Goal: Task Accomplishment & Management: Use online tool/utility

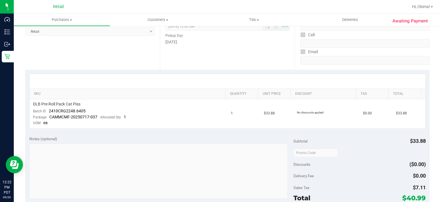
scroll to position [83, 0]
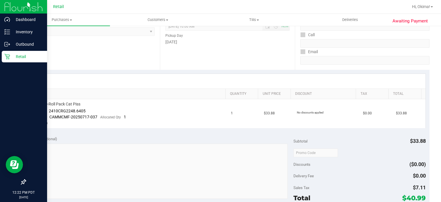
click at [7, 59] on icon at bounding box center [6, 56] width 5 height 5
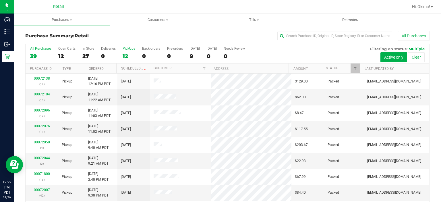
click at [129, 54] on div "12" at bounding box center [129, 56] width 13 height 7
click at [0, 0] on input "PickUps 12" at bounding box center [0, 0] width 0 height 0
click at [101, 68] on link "Ordered" at bounding box center [96, 69] width 15 height 4
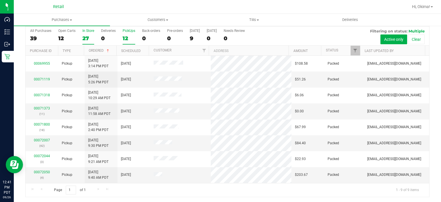
click at [88, 33] on label "In Store 27" at bounding box center [88, 37] width 12 height 16
click at [0, 0] on input "In Store 27" at bounding box center [0, 0] width 0 height 0
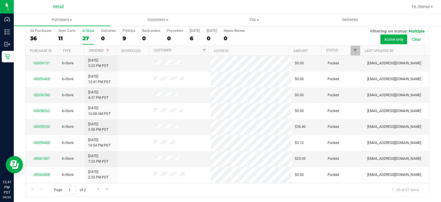
scroll to position [48, 0]
click at [85, 35] on div "27" at bounding box center [88, 38] width 12 height 7
click at [0, 0] on input "In Store 27" at bounding box center [0, 0] width 0 height 0
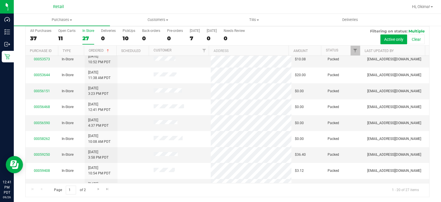
scroll to position [0, 0]
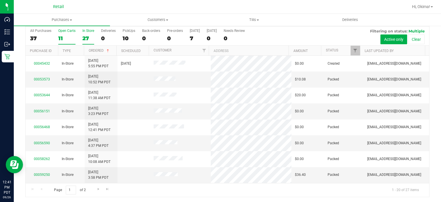
click at [64, 36] on div "11" at bounding box center [66, 38] width 17 height 7
click at [0, 0] on input "Open Carts 11" at bounding box center [0, 0] width 0 height 0
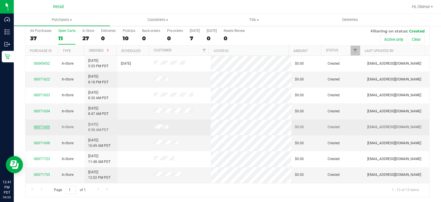
click at [40, 125] on link "00071655" at bounding box center [42, 127] width 16 height 4
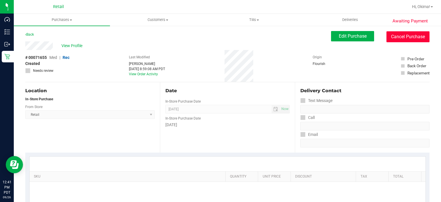
click at [402, 39] on button "Cancel Purchase" at bounding box center [407, 36] width 43 height 11
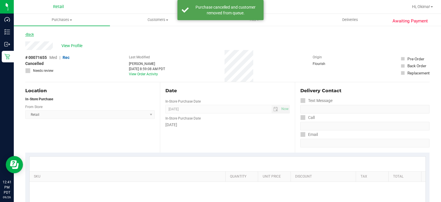
click at [26, 34] on icon at bounding box center [25, 34] width 1 height 3
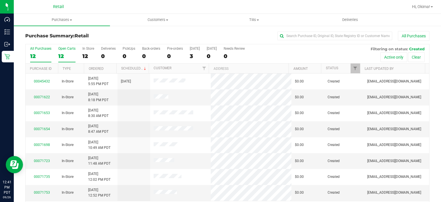
click at [64, 55] on div "12" at bounding box center [66, 56] width 17 height 7
click at [0, 0] on input "Open Carts 12" at bounding box center [0, 0] width 0 height 0
click at [101, 70] on link "Ordered" at bounding box center [96, 69] width 15 height 4
click at [42, 96] on link "00071622" at bounding box center [42, 97] width 16 height 4
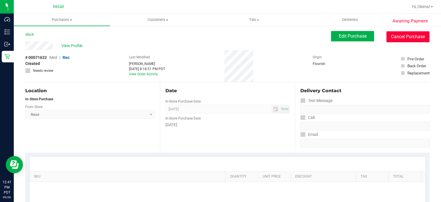
click at [410, 38] on button "Cancel Purchase" at bounding box center [407, 36] width 43 height 11
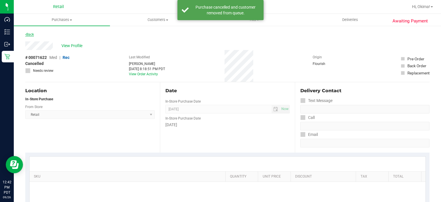
click at [32, 35] on link "Back" at bounding box center [29, 34] width 9 height 4
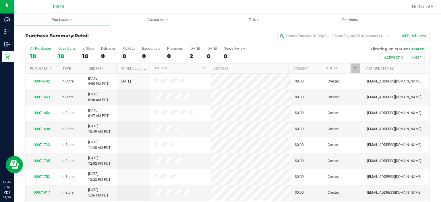
click at [70, 53] on div "10" at bounding box center [66, 56] width 17 height 7
click at [0, 0] on input "Open Carts 10" at bounding box center [0, 0] width 0 height 0
click at [102, 69] on link "Ordered" at bounding box center [96, 69] width 15 height 4
click at [41, 96] on link "00071653" at bounding box center [42, 97] width 16 height 4
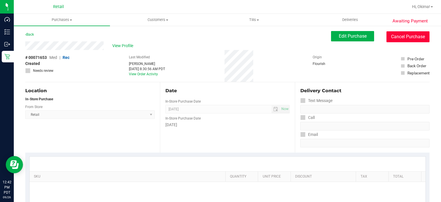
click at [412, 38] on button "Cancel Purchase" at bounding box center [407, 36] width 43 height 11
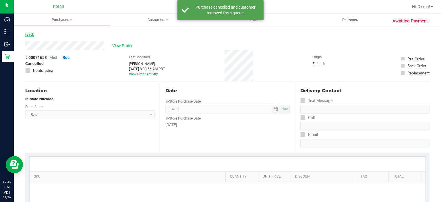
click at [31, 36] on link "Back" at bounding box center [29, 34] width 9 height 4
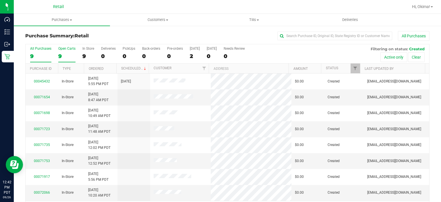
click at [68, 52] on label "Open Carts 9" at bounding box center [66, 55] width 17 height 16
click at [0, 0] on input "Open Carts 9" at bounding box center [0, 0] width 0 height 0
click at [101, 68] on link "Ordered" at bounding box center [96, 69] width 15 height 4
click at [44, 95] on link "00071654" at bounding box center [42, 97] width 16 height 4
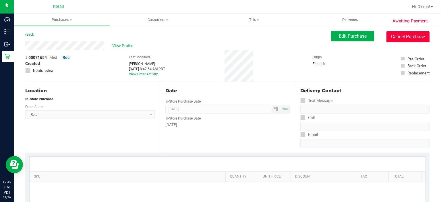
click at [411, 36] on button "Cancel Purchase" at bounding box center [407, 36] width 43 height 11
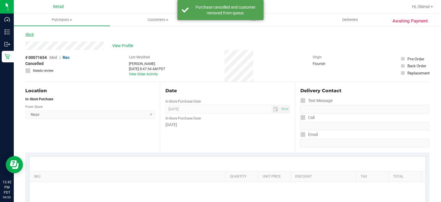
click at [31, 33] on link "Back" at bounding box center [29, 34] width 9 height 4
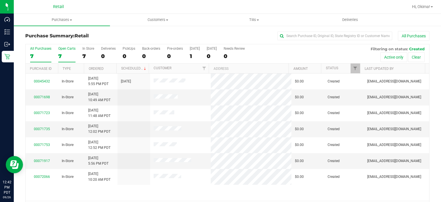
click at [64, 58] on div "7" at bounding box center [66, 56] width 17 height 7
click at [0, 0] on input "Open Carts 7" at bounding box center [0, 0] width 0 height 0
click at [47, 96] on link "00071698" at bounding box center [42, 97] width 16 height 4
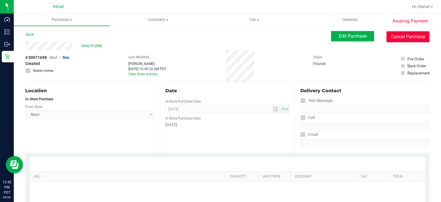
click at [409, 34] on button "Cancel Purchase" at bounding box center [407, 36] width 43 height 11
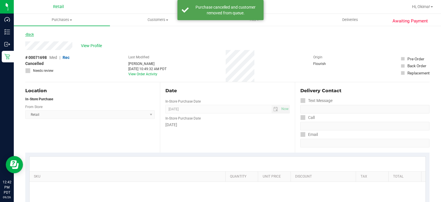
click at [34, 34] on link "Back" at bounding box center [29, 34] width 9 height 4
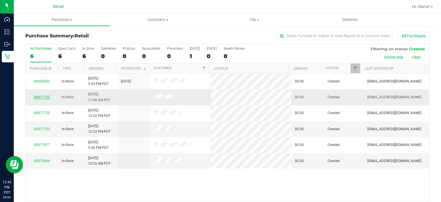
click at [39, 96] on link "00071723" at bounding box center [42, 97] width 16 height 4
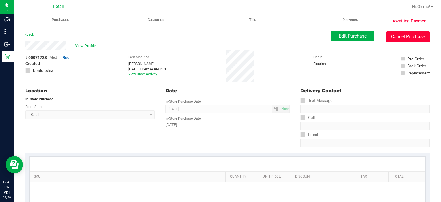
click at [413, 39] on button "Cancel Purchase" at bounding box center [407, 36] width 43 height 11
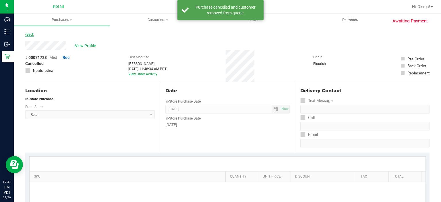
click at [32, 35] on link "Back" at bounding box center [29, 34] width 9 height 4
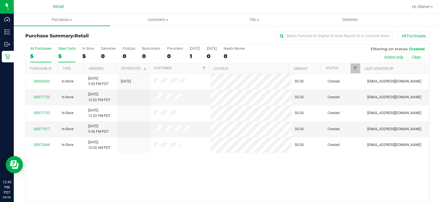
click at [69, 57] on div "5" at bounding box center [66, 56] width 17 height 7
click at [0, 0] on input "Open Carts 5" at bounding box center [0, 0] width 0 height 0
click at [101, 68] on link "Ordered" at bounding box center [96, 69] width 15 height 4
click at [42, 96] on link "00071735" at bounding box center [42, 97] width 16 height 4
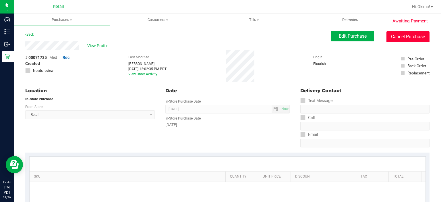
click at [412, 36] on button "Cancel Purchase" at bounding box center [407, 36] width 43 height 11
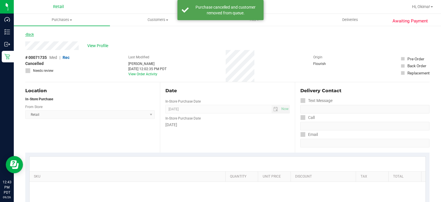
click at [31, 34] on link "Back" at bounding box center [29, 34] width 9 height 4
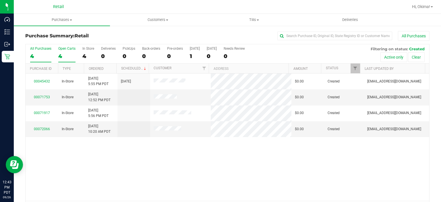
click at [66, 54] on div "4" at bounding box center [66, 56] width 17 height 7
click at [0, 0] on input "Open Carts 4" at bounding box center [0, 0] width 0 height 0
click at [102, 68] on link "Ordered" at bounding box center [96, 69] width 15 height 4
click at [46, 96] on link "00071753" at bounding box center [42, 97] width 16 height 4
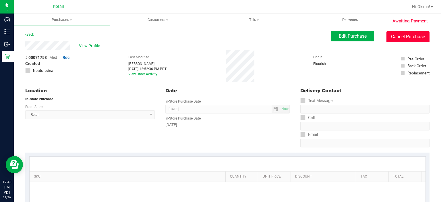
click at [411, 36] on button "Cancel Purchase" at bounding box center [407, 36] width 43 height 11
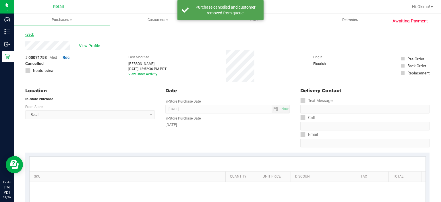
click at [31, 34] on link "Back" at bounding box center [29, 34] width 9 height 4
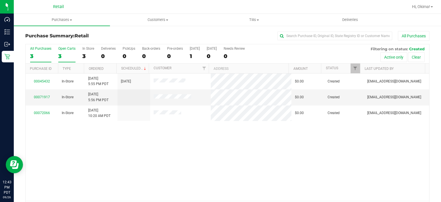
click at [70, 56] on div "3" at bounding box center [66, 56] width 17 height 7
click at [0, 0] on input "Open Carts 3" at bounding box center [0, 0] width 0 height 0
click at [44, 95] on link "00071917" at bounding box center [42, 97] width 16 height 4
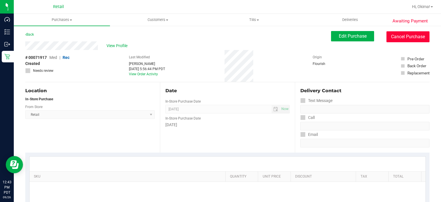
click at [406, 39] on button "Cancel Purchase" at bounding box center [407, 36] width 43 height 11
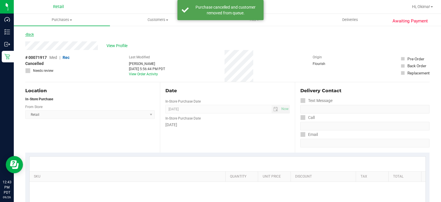
click at [32, 34] on link "Back" at bounding box center [29, 34] width 9 height 4
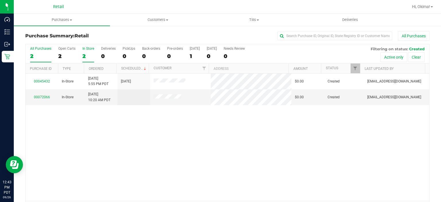
click at [86, 53] on div "2" at bounding box center [88, 56] width 12 height 7
click at [0, 0] on input "In Store 2" at bounding box center [0, 0] width 0 height 0
click at [67, 55] on div "2" at bounding box center [66, 56] width 17 height 7
click at [0, 0] on input "Open Carts 2" at bounding box center [0, 0] width 0 height 0
click at [41, 95] on link "00072066" at bounding box center [42, 97] width 16 height 4
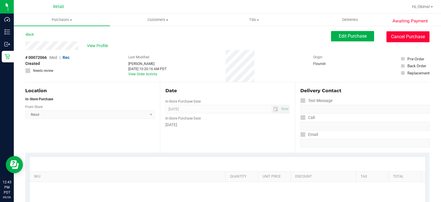
click at [404, 38] on button "Cancel Purchase" at bounding box center [407, 36] width 43 height 11
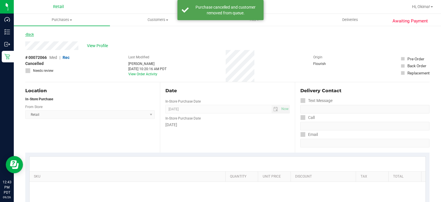
click at [31, 34] on link "Back" at bounding box center [29, 34] width 9 height 4
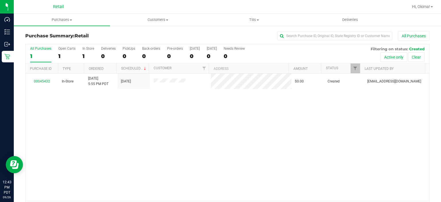
click at [138, 163] on div "00045432 In-Store [DATE] 5:55 PM PDT 8/2/2025 $0.00 Created [EMAIL_ADDRESS][DOM…" at bounding box center [228, 136] width 404 height 127
click at [129, 51] on label "PickUps 0" at bounding box center [129, 55] width 13 height 16
click at [0, 0] on input "PickUps 0" at bounding box center [0, 0] width 0 height 0
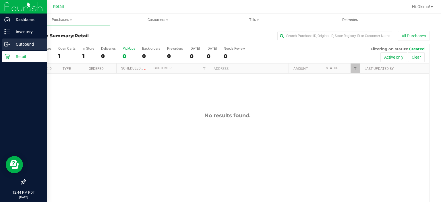
click at [6, 44] on icon at bounding box center [7, 44] width 6 height 6
click at [31, 36] on div "Inventory" at bounding box center [24, 31] width 45 height 11
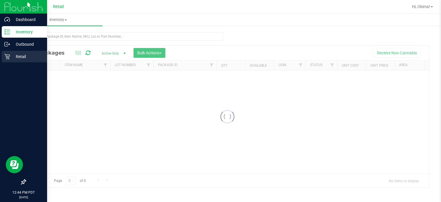
click at [37, 57] on p "Retail" at bounding box center [27, 56] width 34 height 7
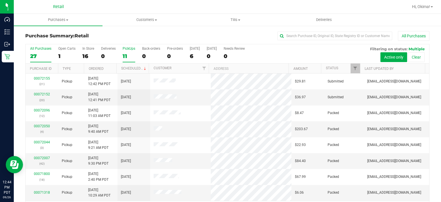
click at [127, 55] on div "11" at bounding box center [129, 56] width 13 height 7
click at [0, 0] on input "PickUps 11" at bounding box center [0, 0] width 0 height 0
click at [102, 69] on link "Ordered" at bounding box center [96, 69] width 15 height 4
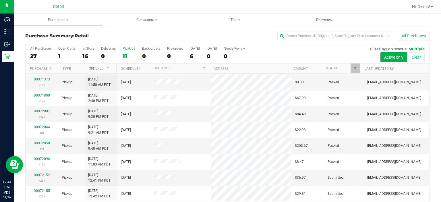
scroll to position [47, 0]
click at [41, 175] on link "00072152" at bounding box center [42, 175] width 16 height 4
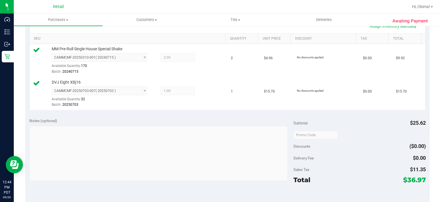
scroll to position [151, 0]
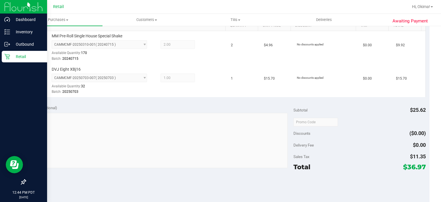
click at [9, 57] on icon at bounding box center [7, 57] width 6 height 6
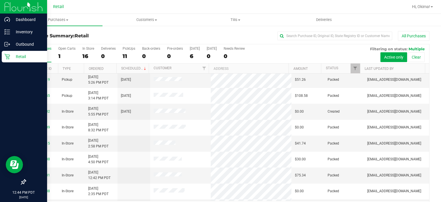
scroll to position [146, 0]
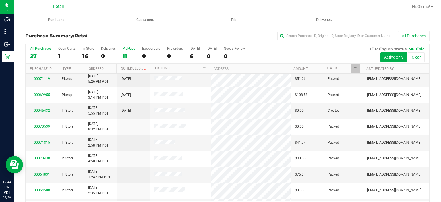
click at [129, 54] on div "11" at bounding box center [129, 56] width 13 height 7
click at [0, 0] on input "PickUps 11" at bounding box center [0, 0] width 0 height 0
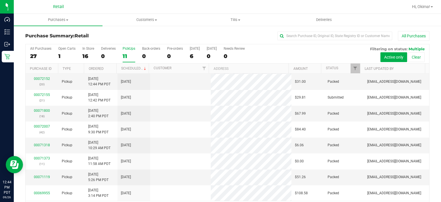
scroll to position [0, 0]
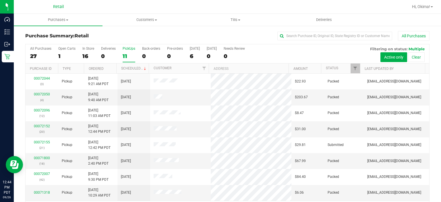
click at [109, 67] on th "Ordered" at bounding box center [100, 68] width 32 height 10
click at [125, 53] on div "11" at bounding box center [129, 56] width 13 height 7
click at [0, 0] on input "PickUps 11" at bounding box center [0, 0] width 0 height 0
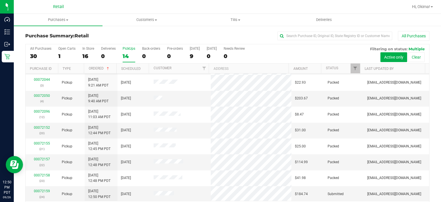
scroll to position [18, 0]
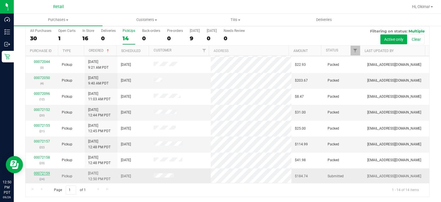
click at [44, 171] on link "00072159" at bounding box center [42, 173] width 16 height 4
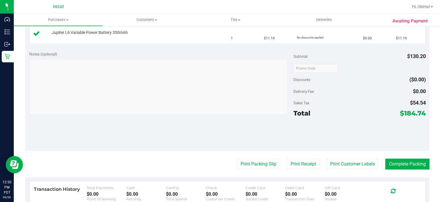
scroll to position [256, 0]
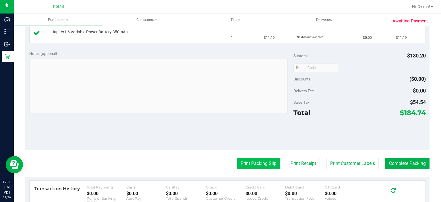
click at [248, 164] on button "Print Packing Slip" at bounding box center [258, 163] width 43 height 11
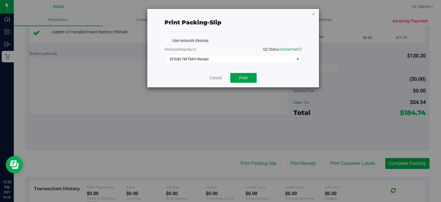
click at [238, 80] on button "Print" at bounding box center [243, 78] width 26 height 10
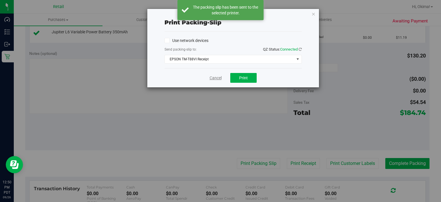
click at [215, 75] on link "Cancel" at bounding box center [216, 78] width 12 height 6
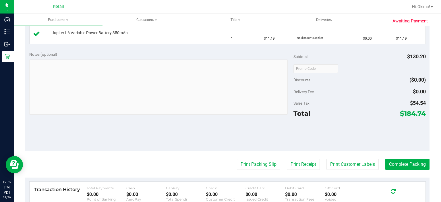
scroll to position [351, 0]
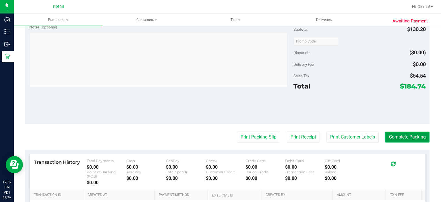
click at [406, 136] on button "Complete Packing" at bounding box center [407, 136] width 44 height 11
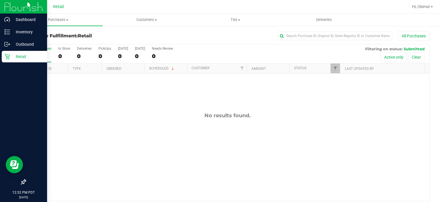
click at [7, 61] on div "Retail" at bounding box center [24, 56] width 45 height 11
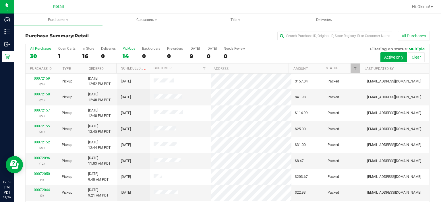
click at [133, 58] on div "14" at bounding box center [129, 56] width 13 height 7
click at [0, 0] on input "PickUps 14" at bounding box center [0, 0] width 0 height 0
click at [102, 68] on link "Ordered" at bounding box center [96, 69] width 15 height 4
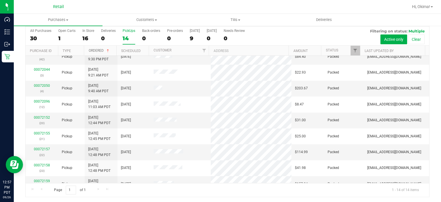
scroll to position [94, 0]
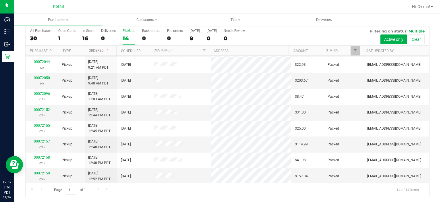
click at [123, 35] on div "14" at bounding box center [129, 38] width 13 height 7
click at [0, 0] on input "PickUps 14" at bounding box center [0, 0] width 0 height 0
